Goal: Transaction & Acquisition: Book appointment/travel/reservation

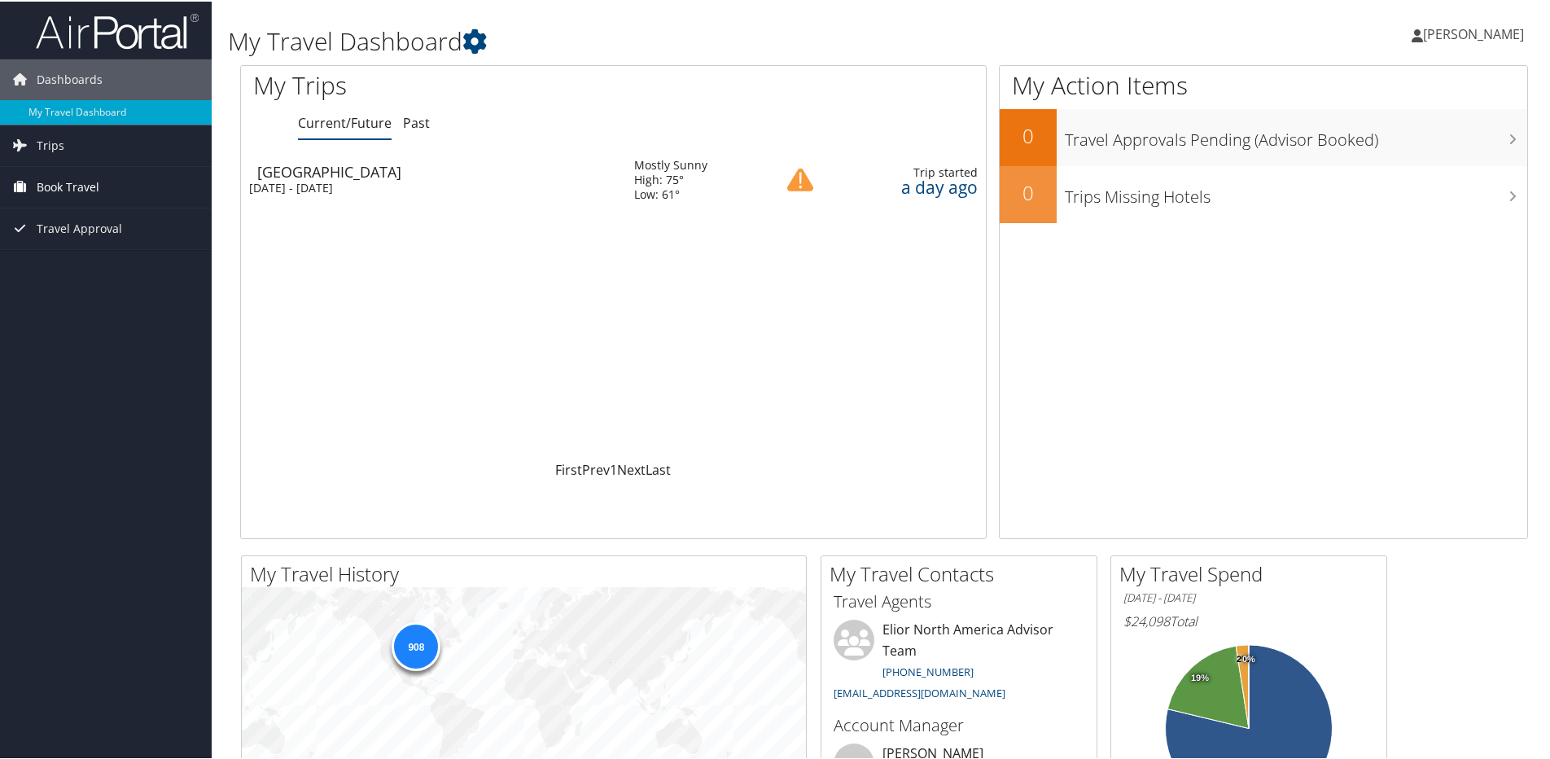
click at [28, 186] on icon at bounding box center [20, 185] width 24 height 24
click at [72, 260] on link "Book/Manage Online Trips" at bounding box center [106, 267] width 212 height 24
